Goal: Task Accomplishment & Management: Manage account settings

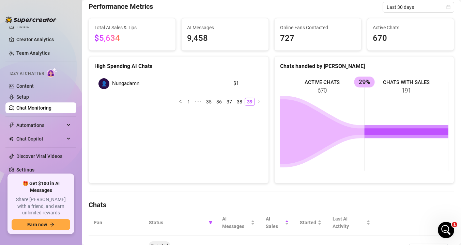
scroll to position [103, 0]
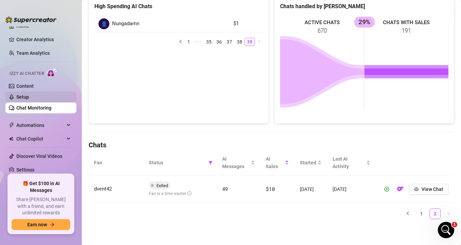
click at [29, 98] on link "Setup" at bounding box center [22, 96] width 13 height 5
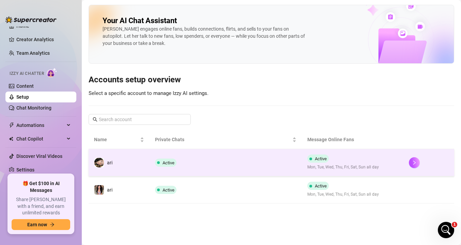
click at [148, 171] on td "ari" at bounding box center [118, 162] width 61 height 27
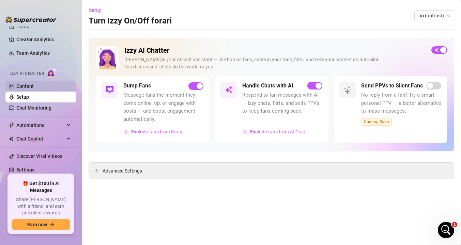
click at [18, 85] on link "Content" at bounding box center [24, 85] width 17 height 5
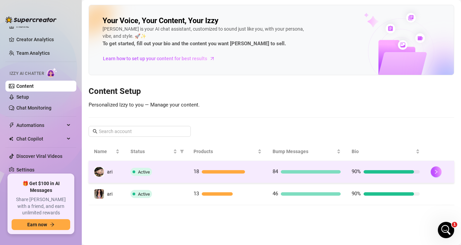
click at [152, 174] on div "Active" at bounding box center [156, 172] width 52 height 8
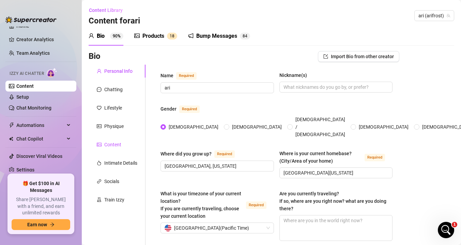
click at [103, 143] on div "Content" at bounding box center [109, 144] width 25 height 7
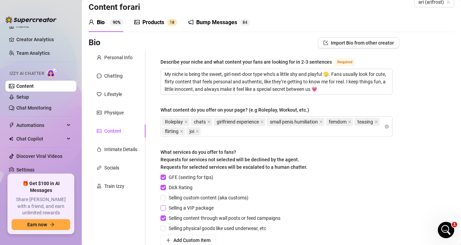
scroll to position [22, 0]
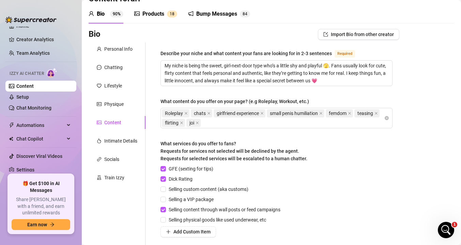
click at [165, 193] on div "GFE (sexting for tips) Dick Rating Selling custom content (aka customs) Selling…" at bounding box center [221, 201] width 123 height 72
click at [165, 190] on input "Selling custom content (aka customs)" at bounding box center [162, 189] width 5 height 5
checkbox input "true"
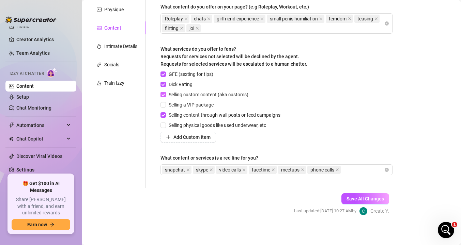
scroll to position [119, 0]
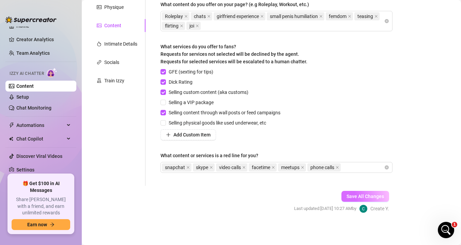
click at [355, 199] on button "Save All Changes" at bounding box center [365, 196] width 48 height 11
